Goal: Task Accomplishment & Management: Manage account settings

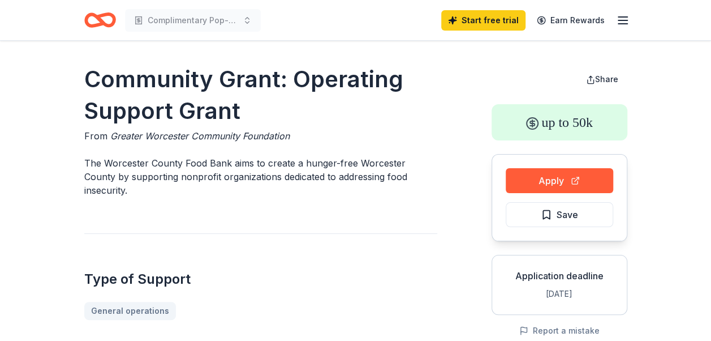
click at [620, 24] on icon "button" at bounding box center [623, 21] width 14 height 14
click at [620, 18] on icon "button" at bounding box center [623, 21] width 14 height 14
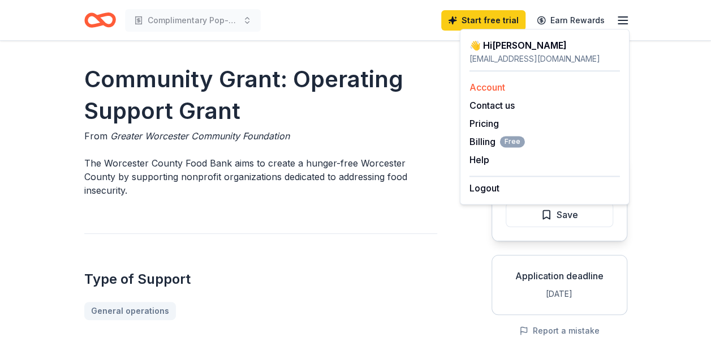
click at [490, 85] on link "Account" at bounding box center [488, 86] width 36 height 11
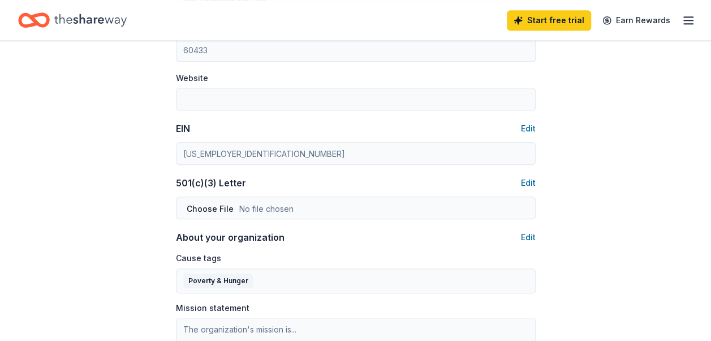
scroll to position [446, 0]
click at [523, 184] on button "Edit" at bounding box center [528, 184] width 15 height 14
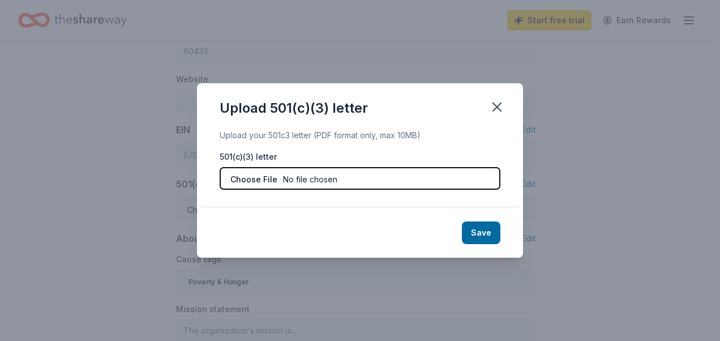
click at [251, 181] on input "file" at bounding box center [360, 178] width 281 height 23
type input "C:\fakepath\501c3new.pdf"
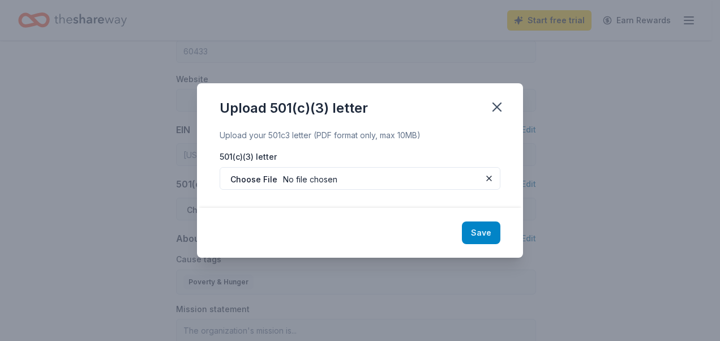
click at [478, 233] on button "Save" at bounding box center [481, 232] width 38 height 23
click at [478, 233] on div "Save" at bounding box center [360, 233] width 326 height 50
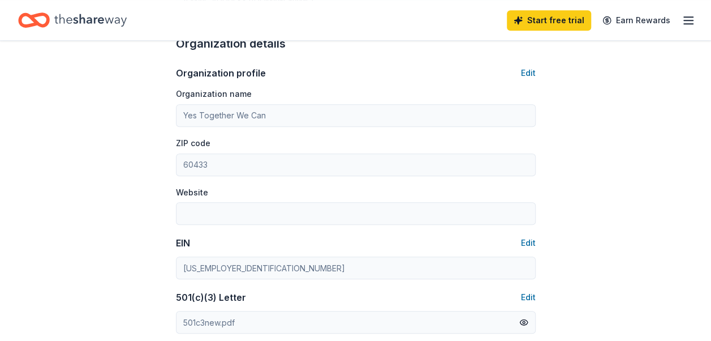
scroll to position [332, 0]
click at [531, 74] on button "Edit" at bounding box center [528, 74] width 15 height 14
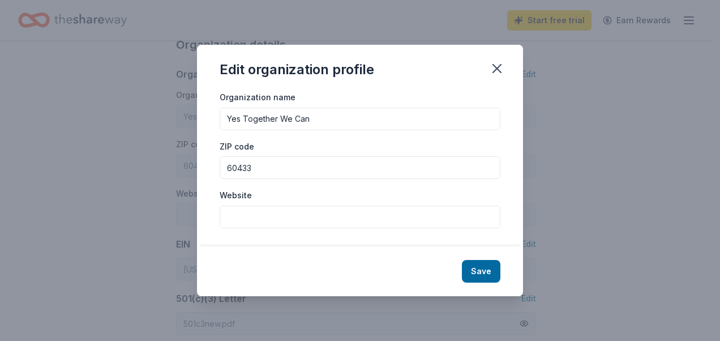
click at [250, 209] on input "Website" at bounding box center [360, 216] width 281 height 23
paste input "[DOMAIN_NAME]"
type input "[DOMAIN_NAME]"
click at [492, 269] on button "Save" at bounding box center [481, 271] width 38 height 23
type input "[DOMAIN_NAME]"
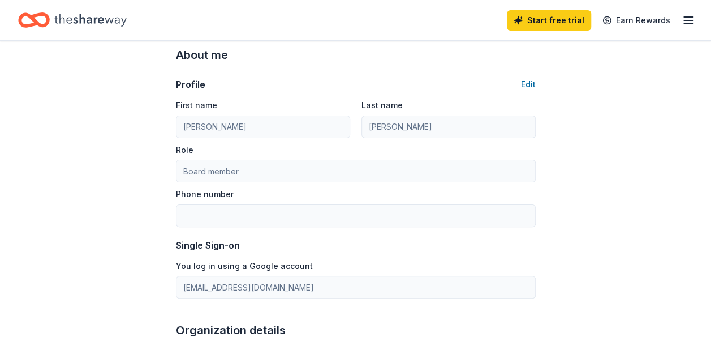
scroll to position [59, 0]
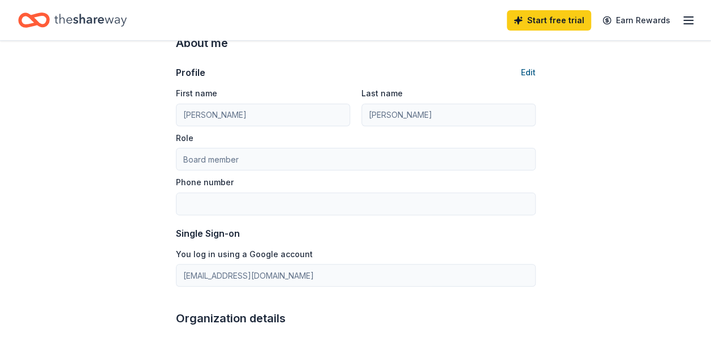
click at [535, 72] on button "Edit" at bounding box center [528, 73] width 15 height 14
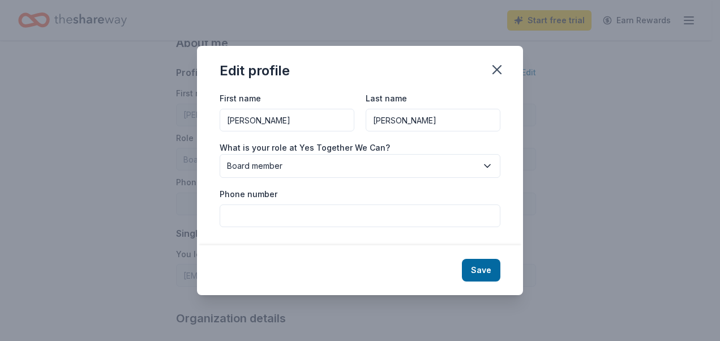
click at [254, 218] on input "Phone number" at bounding box center [360, 215] width 281 height 23
type input "8152106706"
click at [482, 270] on button "Save" at bounding box center [481, 270] width 38 height 23
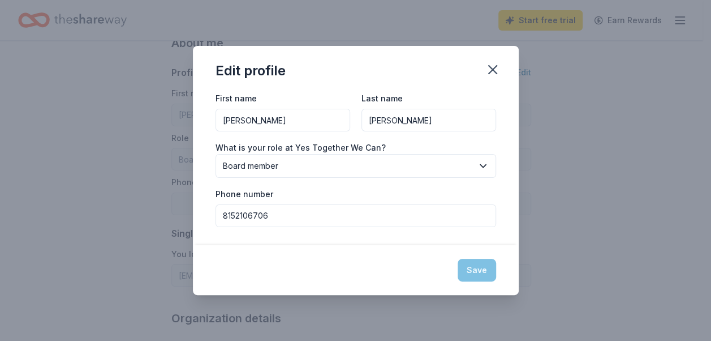
click at [482, 270] on div "Save" at bounding box center [356, 270] width 326 height 50
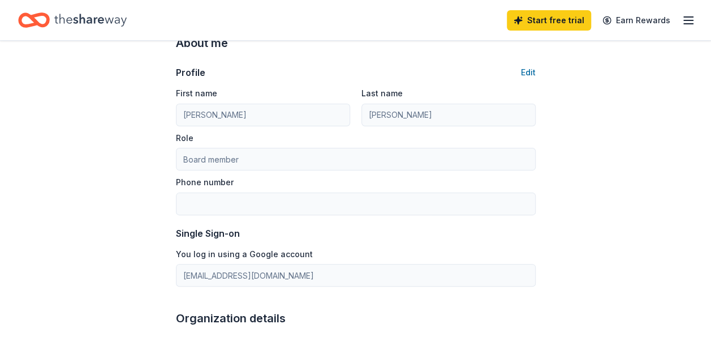
type input "8152106706"
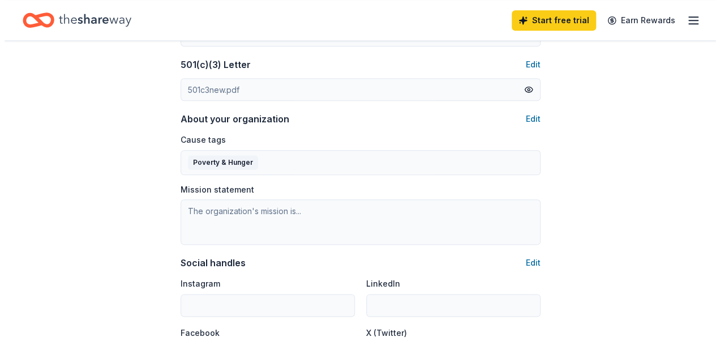
scroll to position [576, 0]
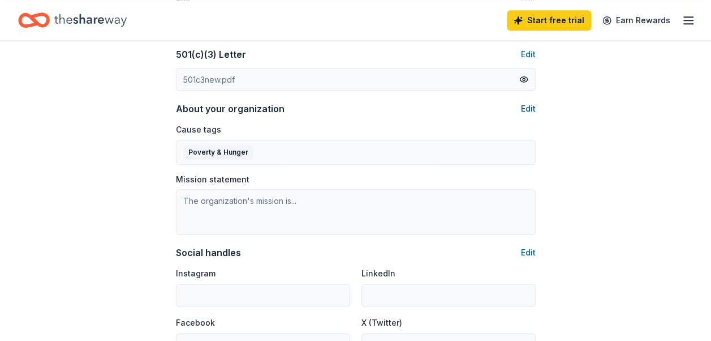
click at [526, 104] on button "Edit" at bounding box center [528, 109] width 15 height 14
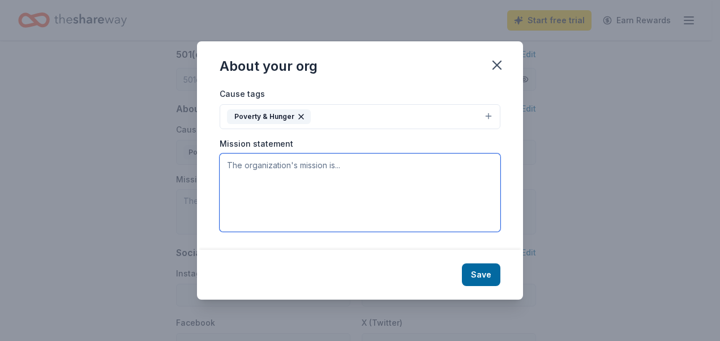
click at [246, 179] on textarea at bounding box center [360, 192] width 281 height 78
paste textarea "Our mission is to combat food insecurity not only in the [GEOGRAPHIC_DATA] area…"
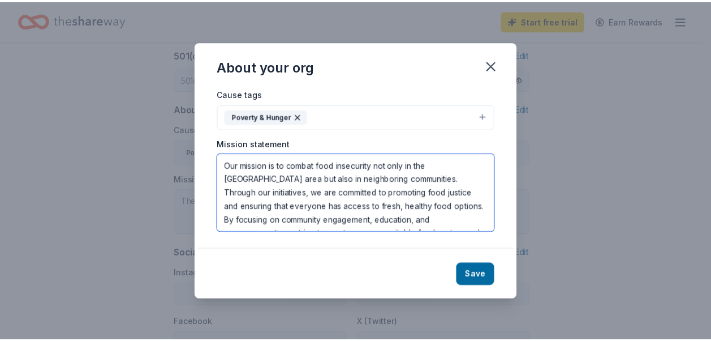
scroll to position [20, 0]
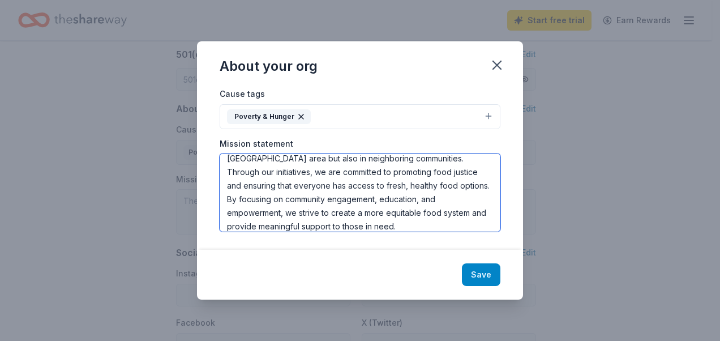
type textarea "Our mission is to combat food insecurity not only in the [GEOGRAPHIC_DATA] area…"
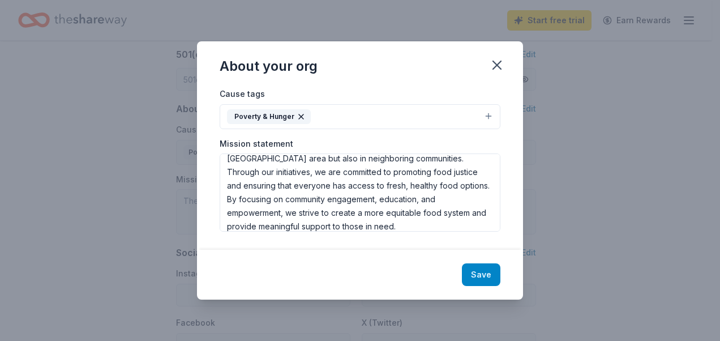
click at [487, 272] on button "Save" at bounding box center [481, 274] width 38 height 23
type textarea "Our mission is to combat food insecurity not only in the [GEOGRAPHIC_DATA] area…"
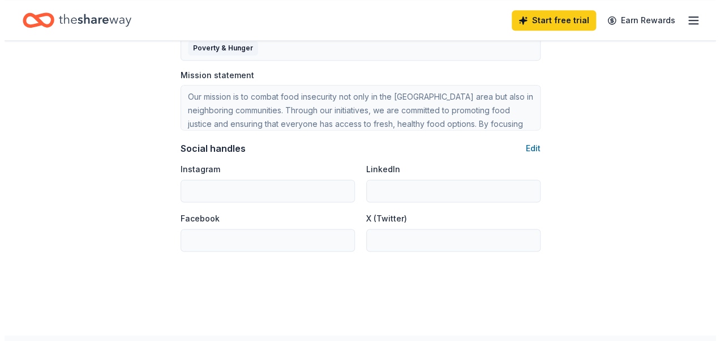
scroll to position [678, 0]
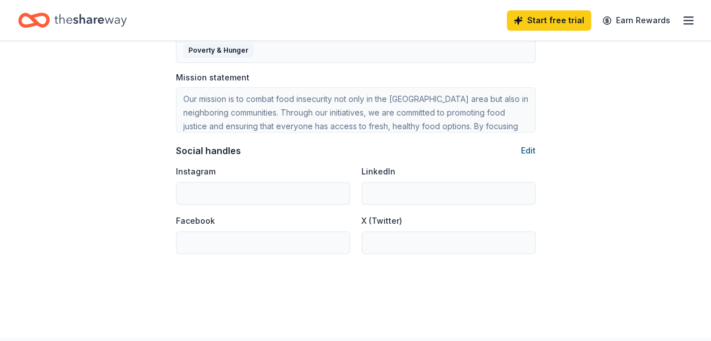
click at [530, 151] on button "Edit" at bounding box center [528, 151] width 15 height 14
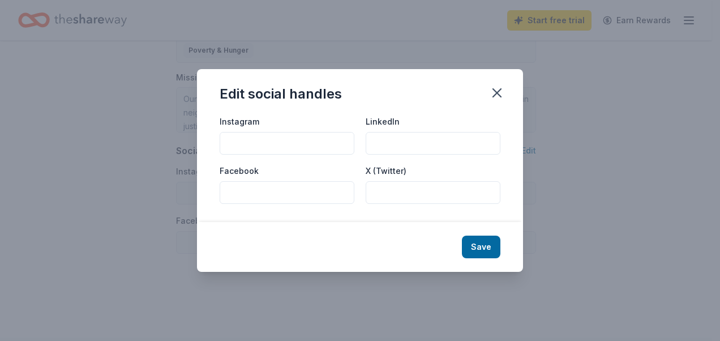
click at [295, 188] on input "Facebook" at bounding box center [287, 192] width 135 height 23
paste input "[URL][DOMAIN_NAME]"
type input "[URL][DOMAIN_NAME]"
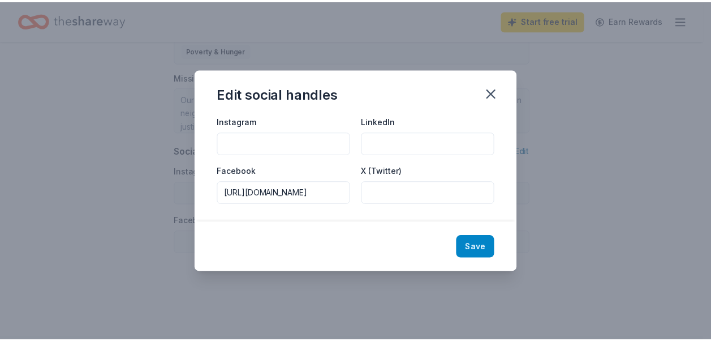
scroll to position [0, 0]
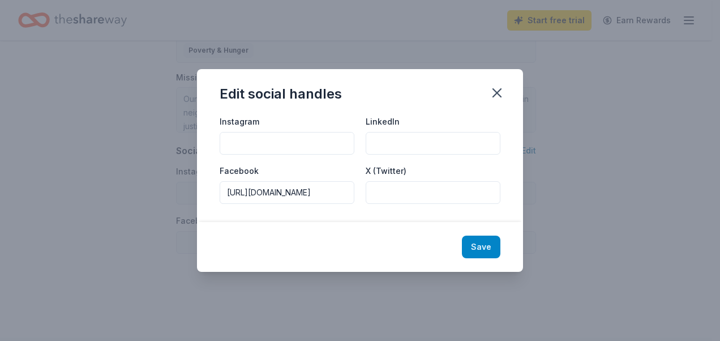
click at [496, 239] on button "Save" at bounding box center [481, 246] width 38 height 23
type input "[URL][DOMAIN_NAME]"
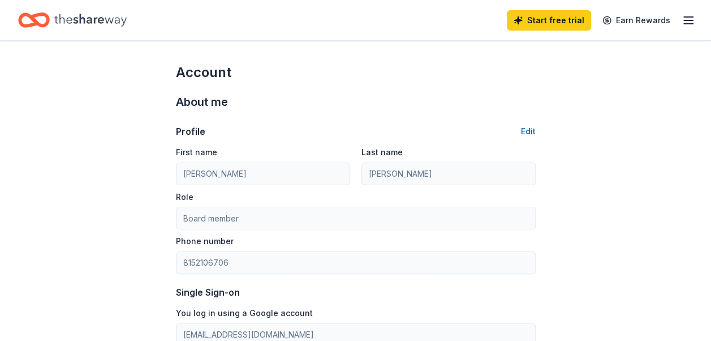
click at [687, 17] on line "button" at bounding box center [688, 17] width 9 height 0
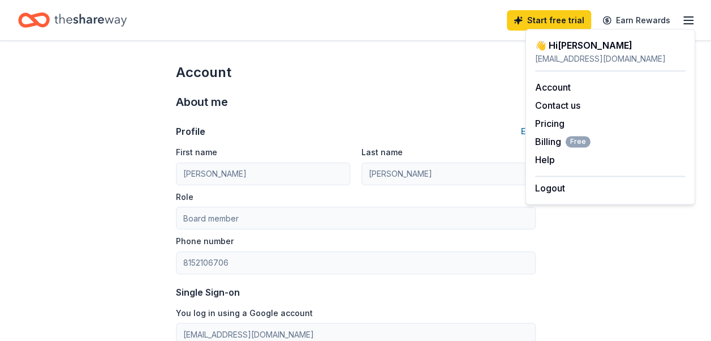
click at [564, 44] on div "👋 Hi [PERSON_NAME]" at bounding box center [610, 45] width 151 height 14
click at [66, 18] on icon "Home" at bounding box center [90, 19] width 72 height 23
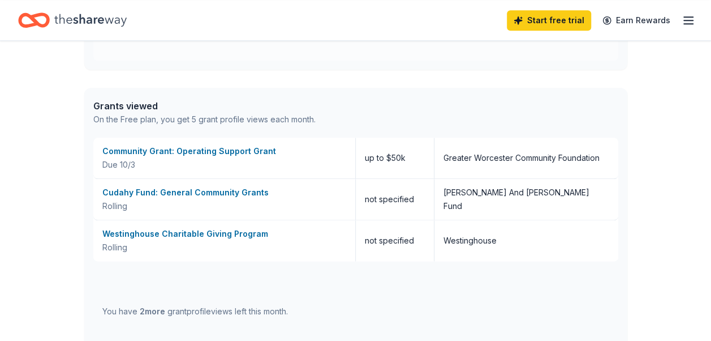
scroll to position [591, 0]
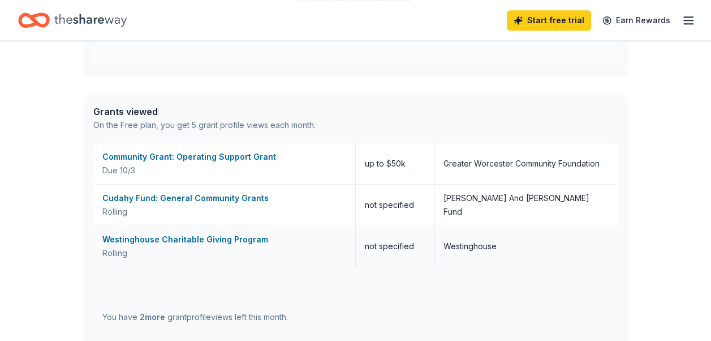
click at [147, 237] on div "Westinghouse Charitable Giving Program" at bounding box center [224, 240] width 244 height 14
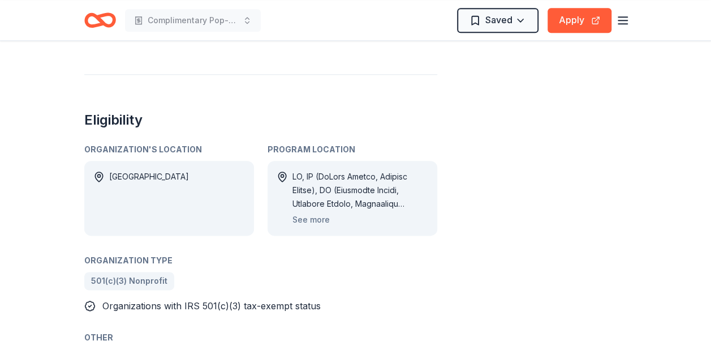
scroll to position [594, 0]
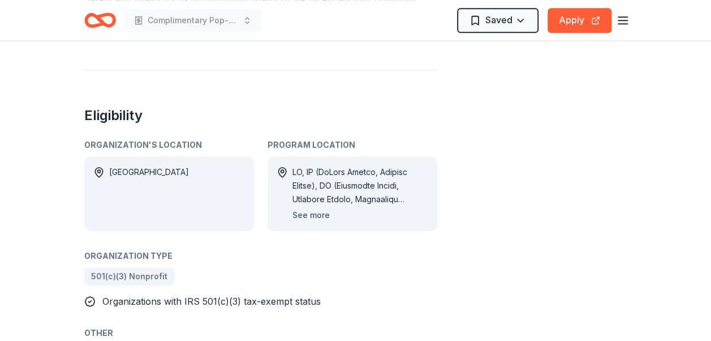
click at [310, 216] on button "See more" at bounding box center [311, 215] width 37 height 14
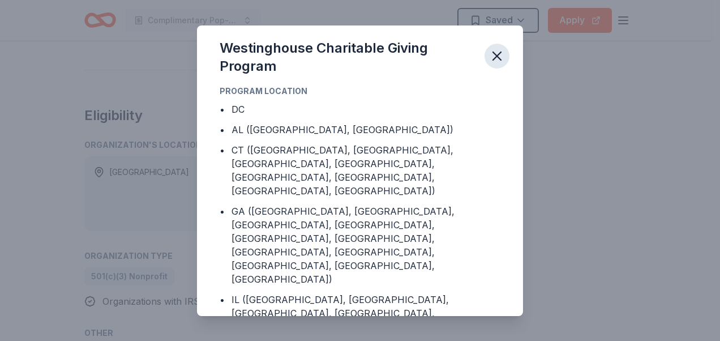
click at [496, 58] on icon "button" at bounding box center [497, 56] width 16 height 16
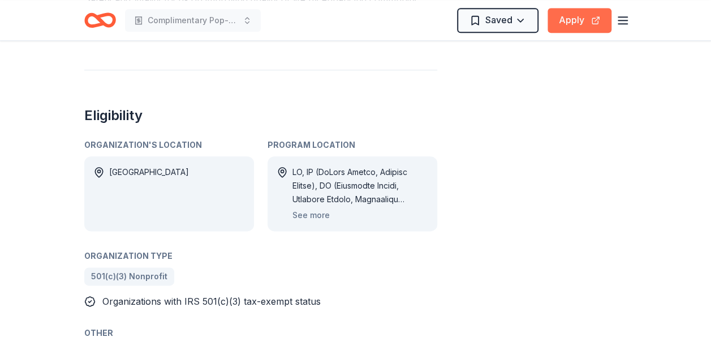
click at [579, 21] on button "Apply" at bounding box center [580, 20] width 64 height 25
